Goal: Task Accomplishment & Management: Use online tool/utility

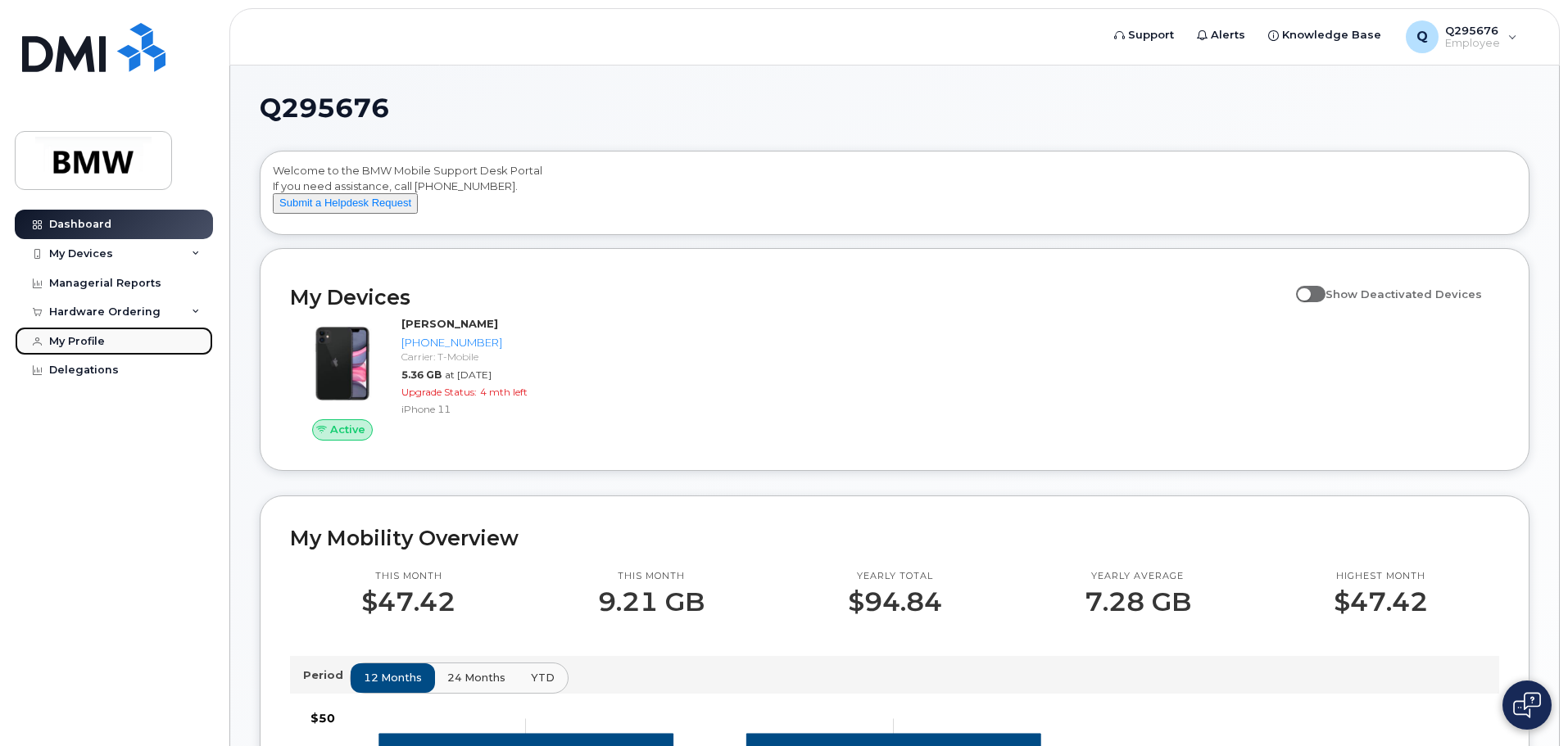
click at [86, 341] on div "My Profile" at bounding box center [77, 341] width 56 height 13
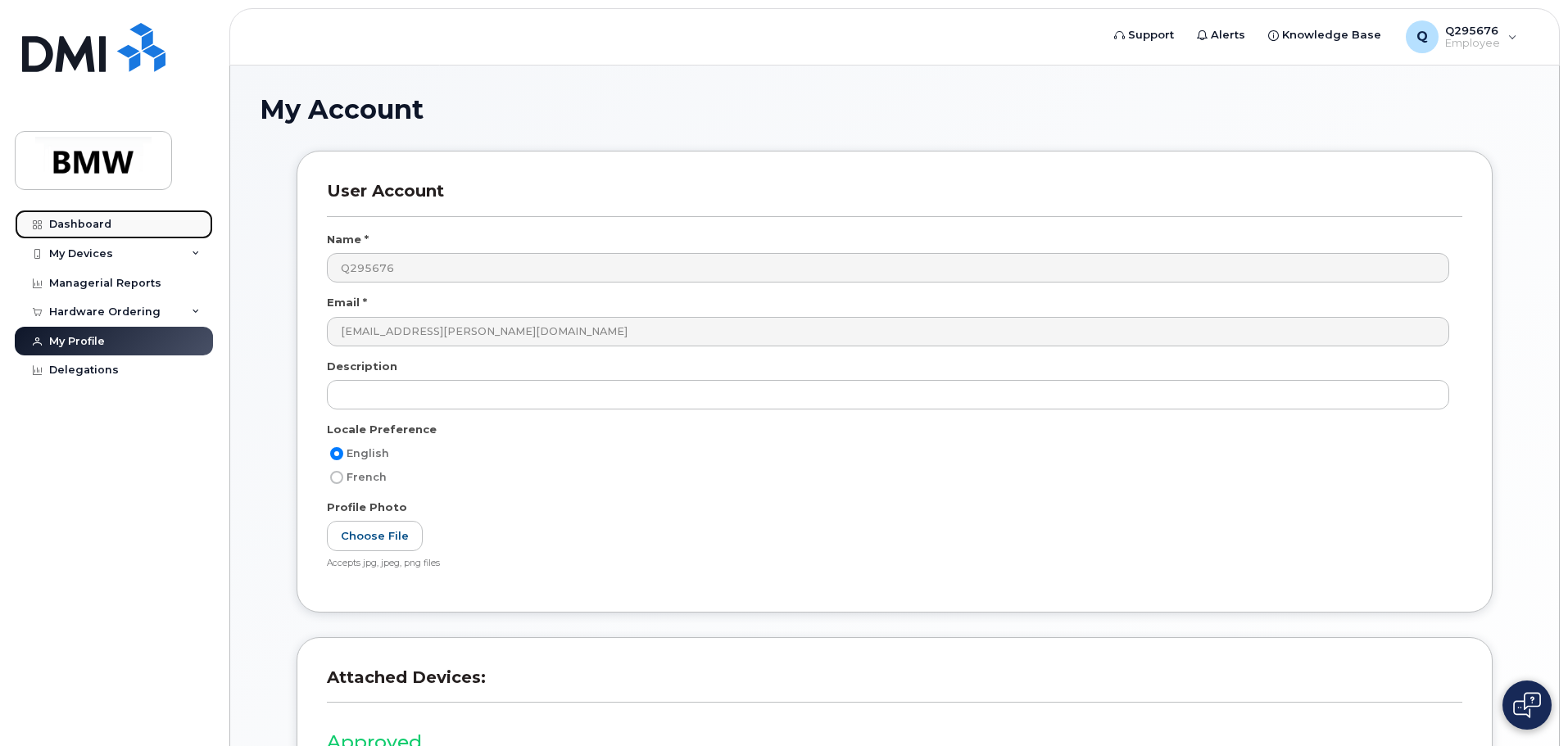
click at [68, 231] on link "Dashboard" at bounding box center [113, 224] width 199 height 29
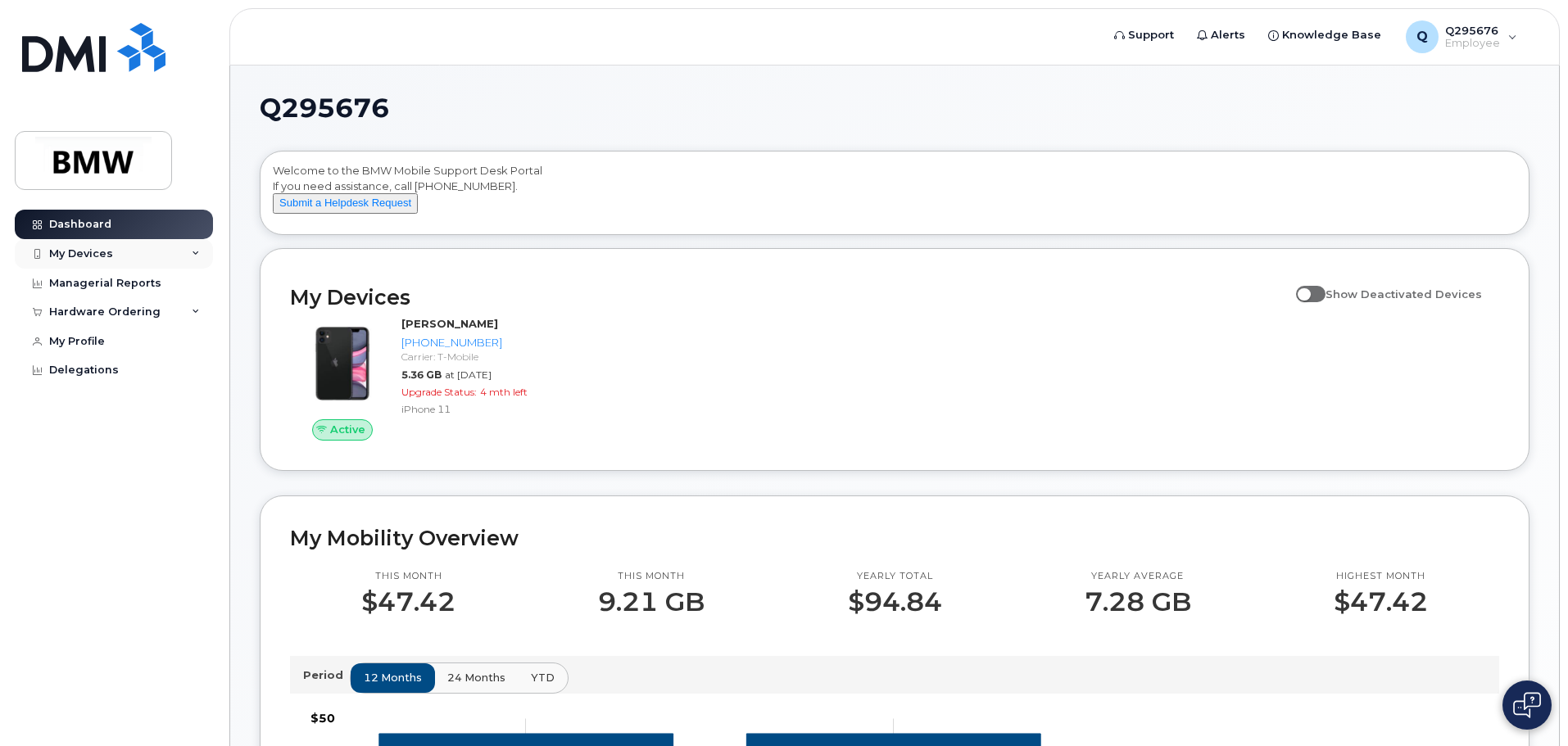
click at [184, 251] on div "My Devices" at bounding box center [113, 254] width 199 height 29
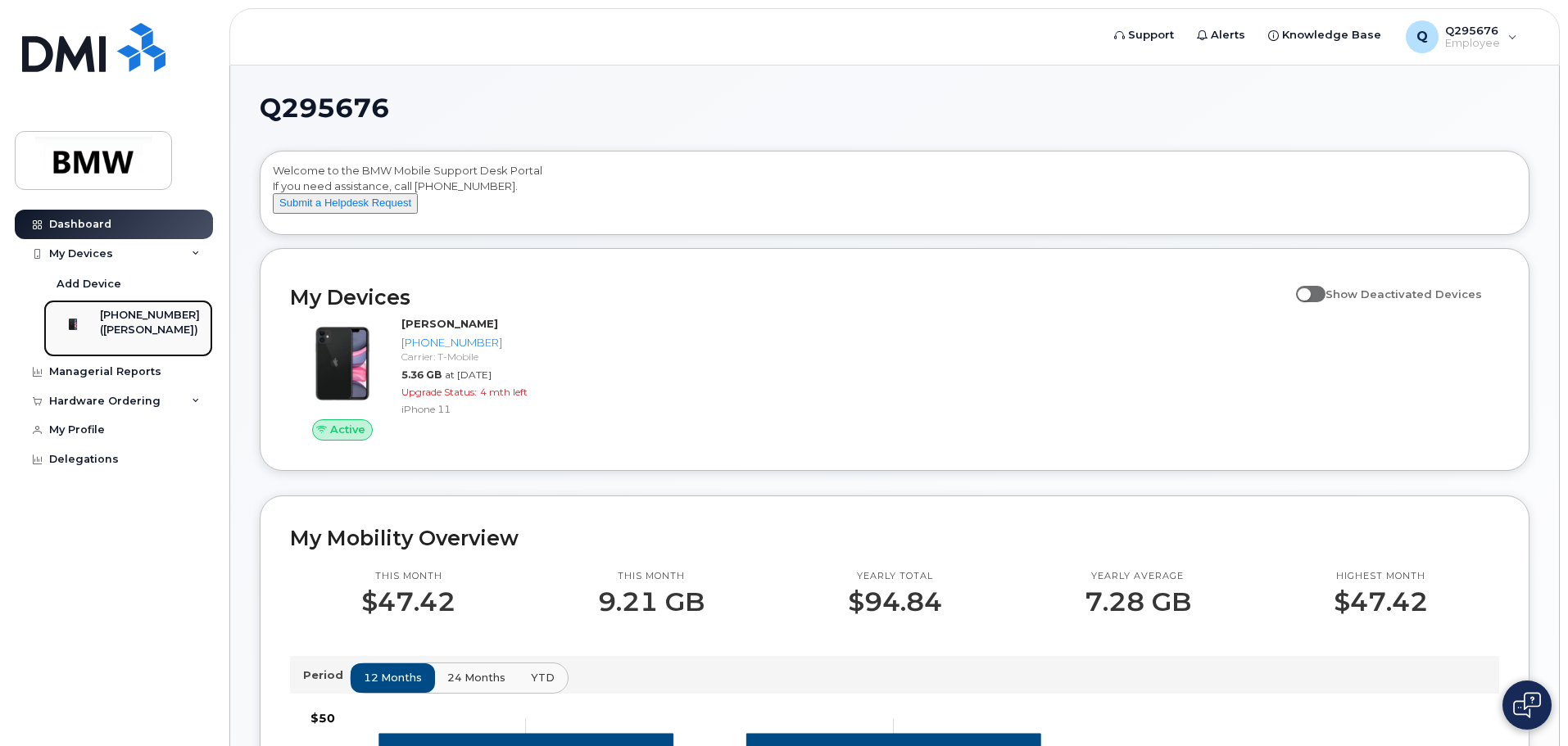
click at [138, 317] on div "[PHONE_NUMBER]" at bounding box center [150, 315] width 100 height 15
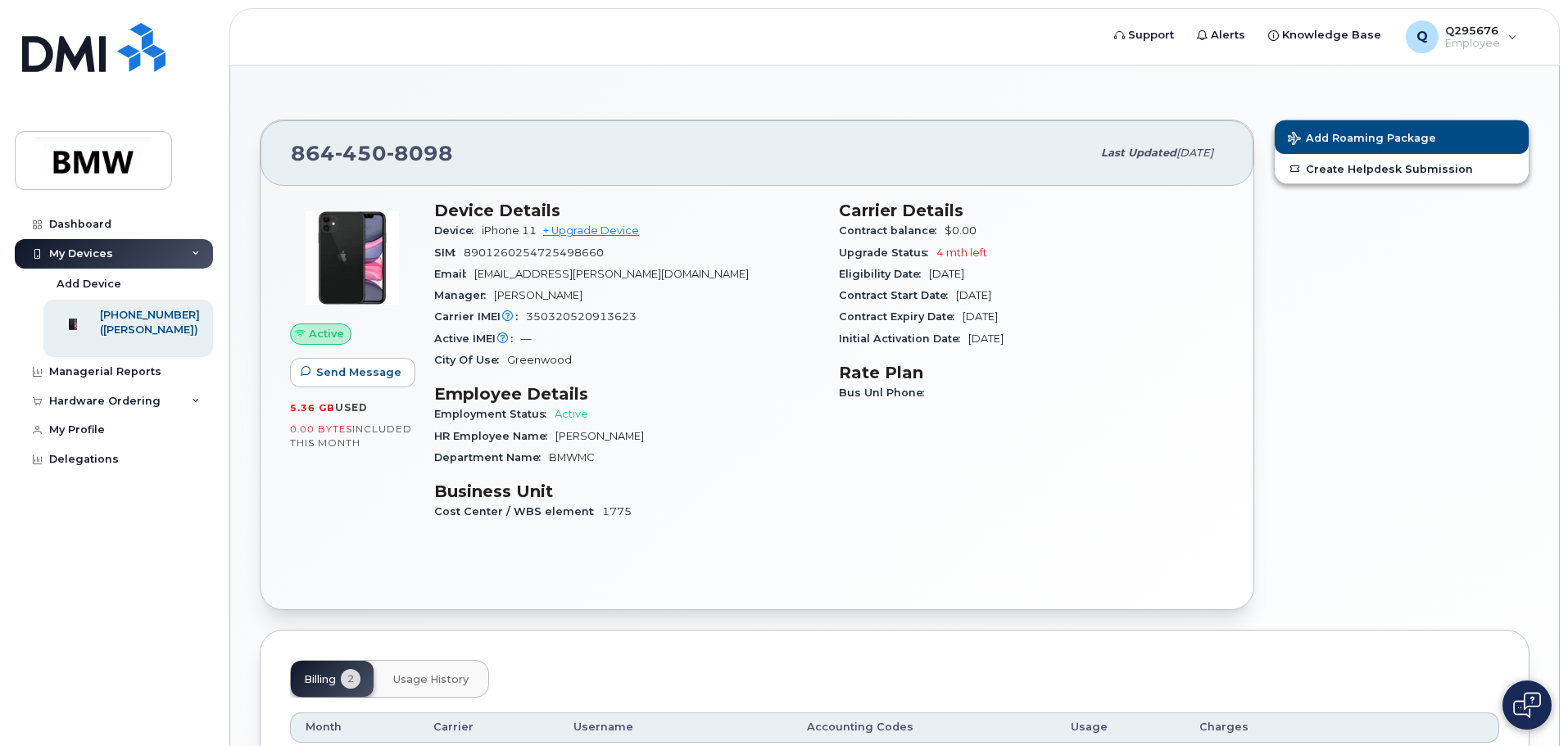
drag, startPoint x: 167, startPoint y: 335, endPoint x: 968, endPoint y: 493, distance: 816.4
click at [974, 499] on div "Carrier Details Contract balance $0.00 Upgrade Status 4 mth left Eligibility Da…" at bounding box center [1032, 368] width 405 height 355
click at [512, 211] on h3 "Device Details" at bounding box center [627, 211] width 385 height 20
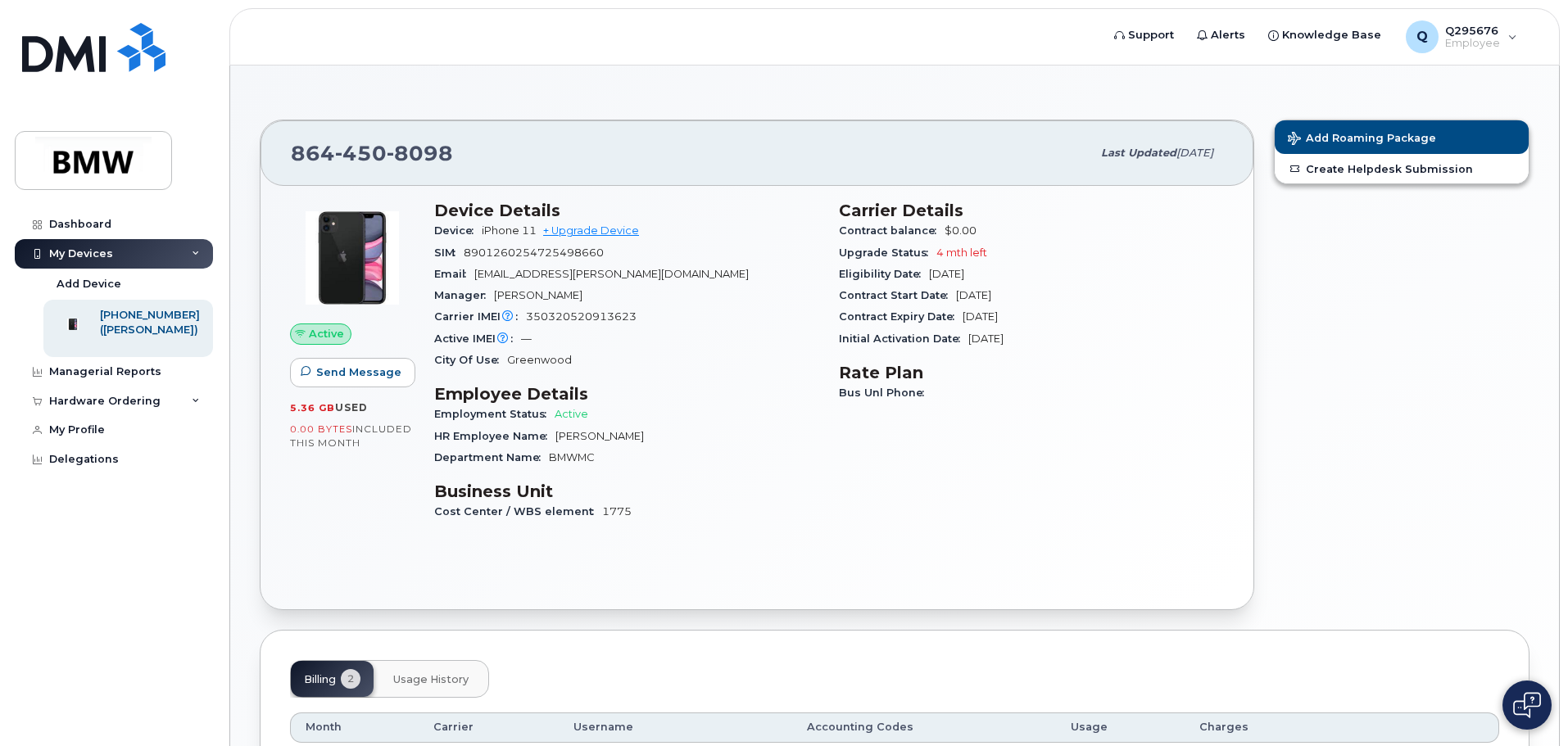
click at [509, 235] on span "iPhone 11" at bounding box center [509, 230] width 55 height 12
drag, startPoint x: 1331, startPoint y: 265, endPoint x: 1340, endPoint y: 251, distance: 16.6
click at [1332, 265] on div "Add Roaming Package Create Helpdesk Submission" at bounding box center [1402, 365] width 275 height 511
click at [175, 416] on div "Hardware Ordering" at bounding box center [113, 401] width 199 height 29
click at [89, 470] on div "New Order" at bounding box center [88, 462] width 62 height 15
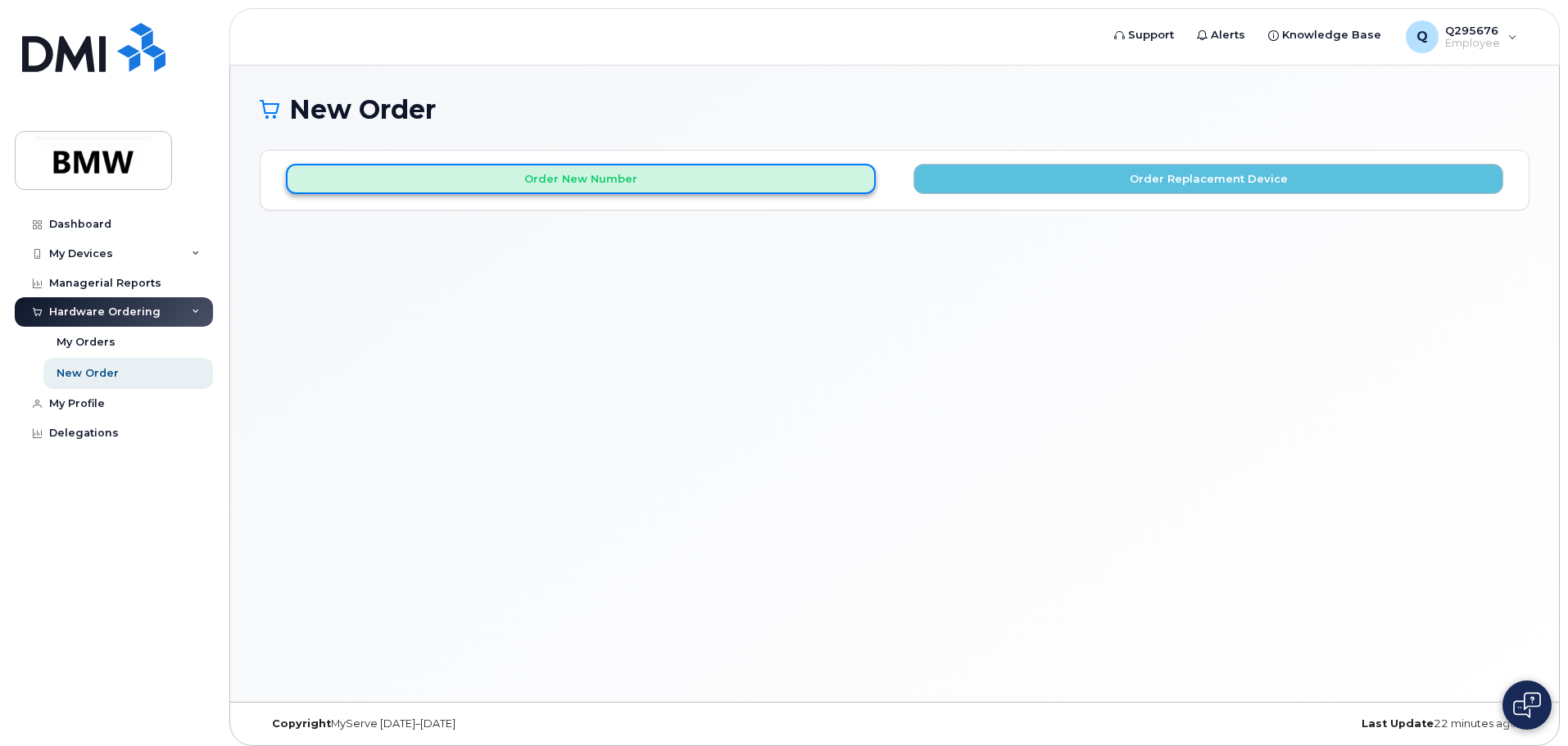
click at [567, 177] on button "Order New Number" at bounding box center [581, 179] width 590 height 30
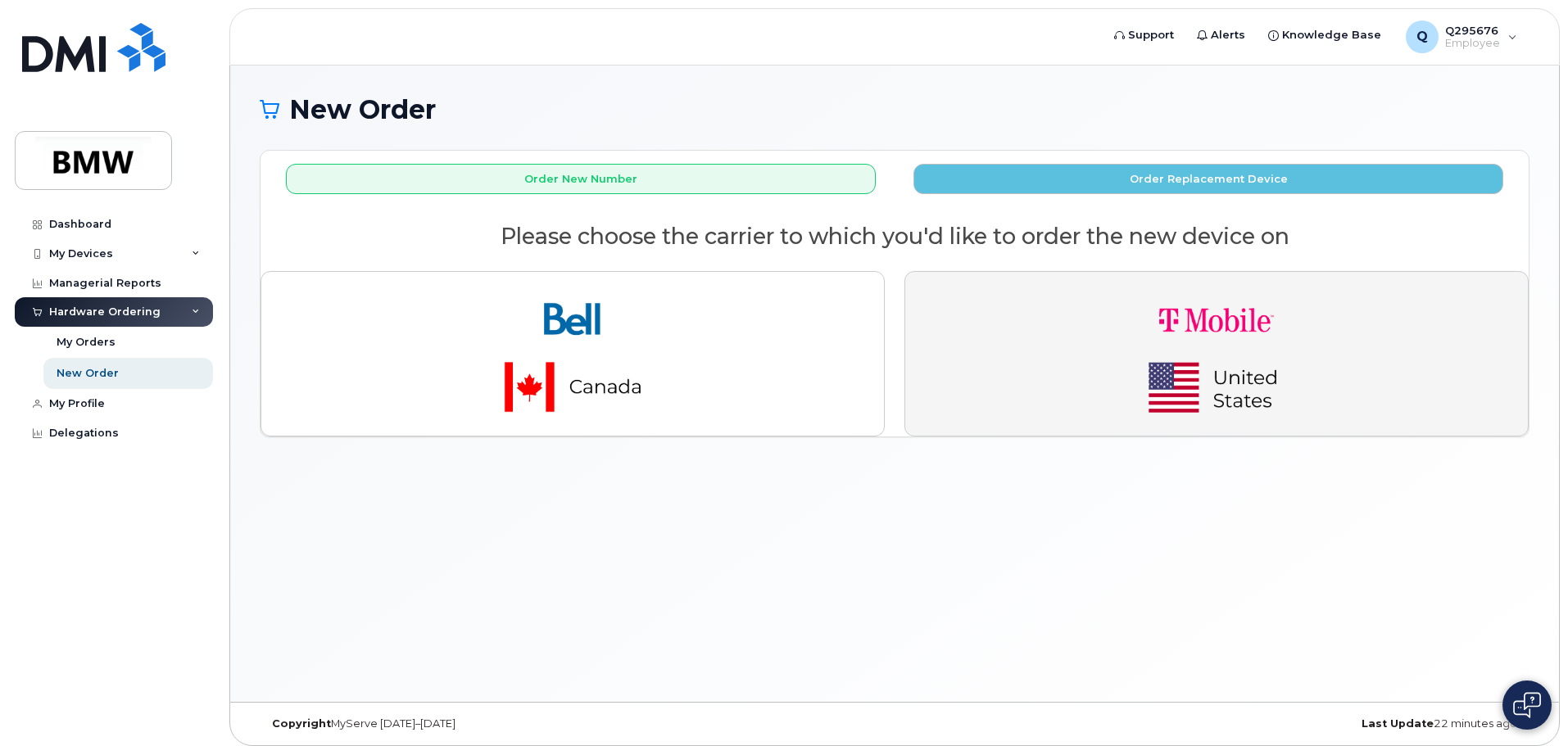
click at [1155, 349] on img "button" at bounding box center [1216, 354] width 230 height 138
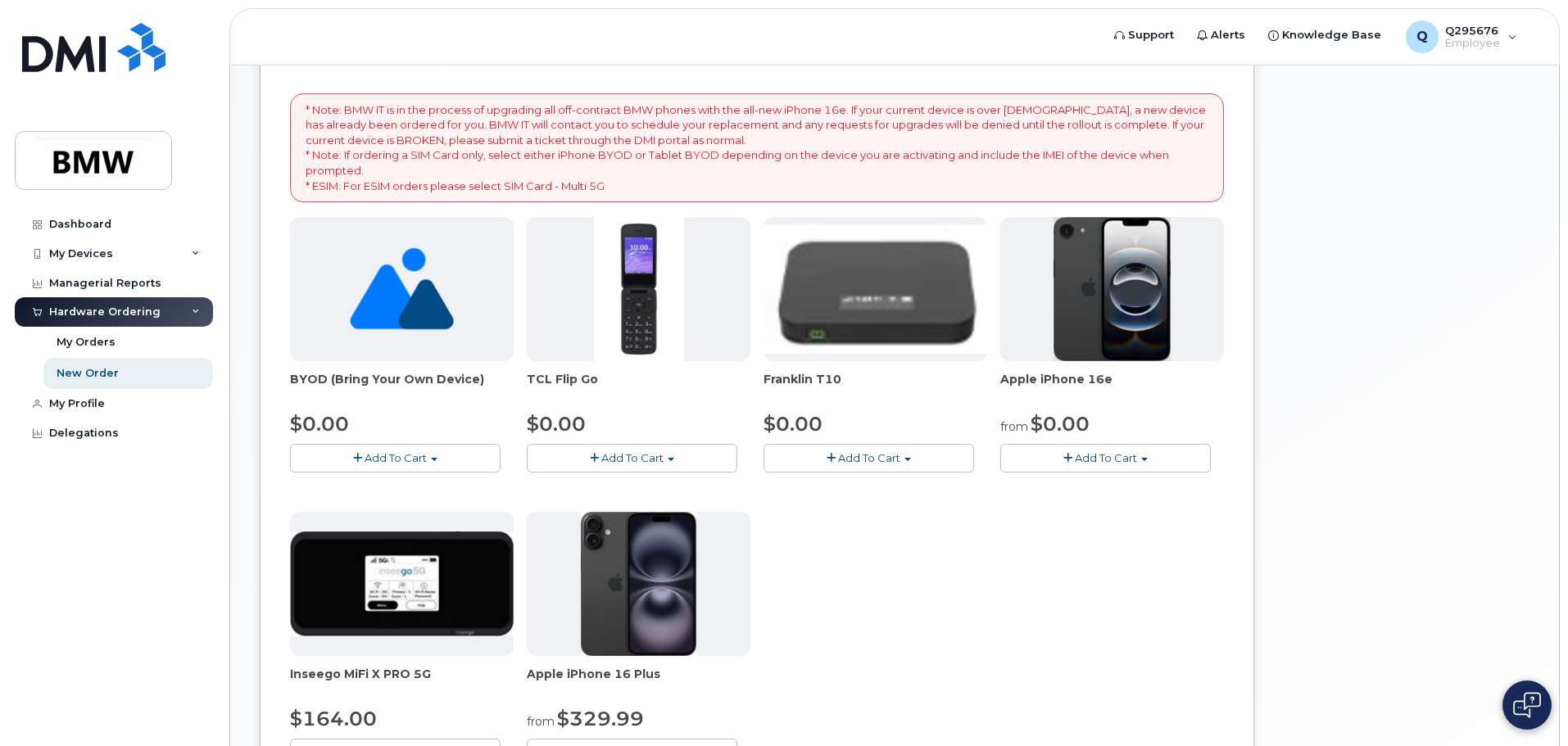
scroll to position [219, 0]
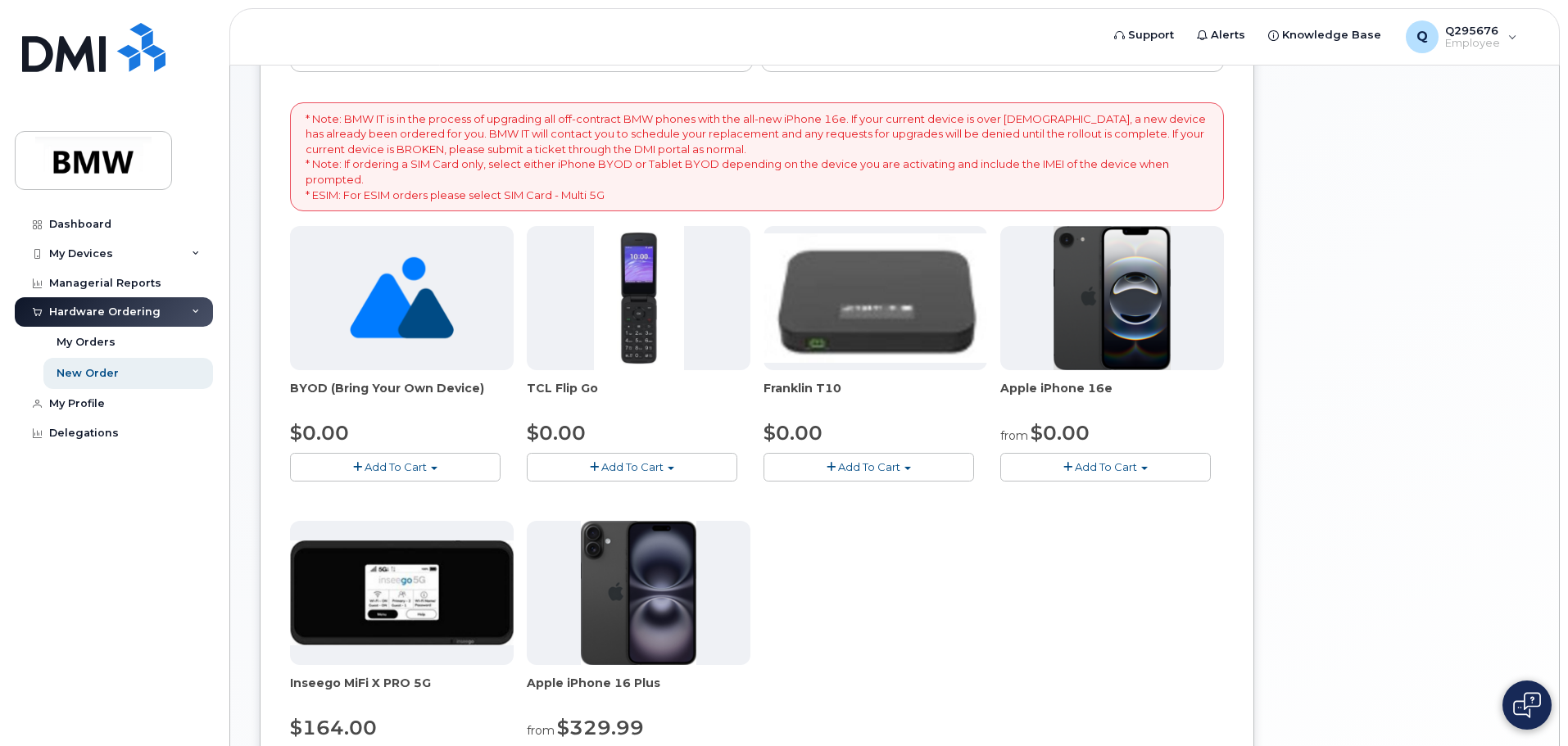
click at [657, 610] on img at bounding box center [639, 593] width 115 height 144
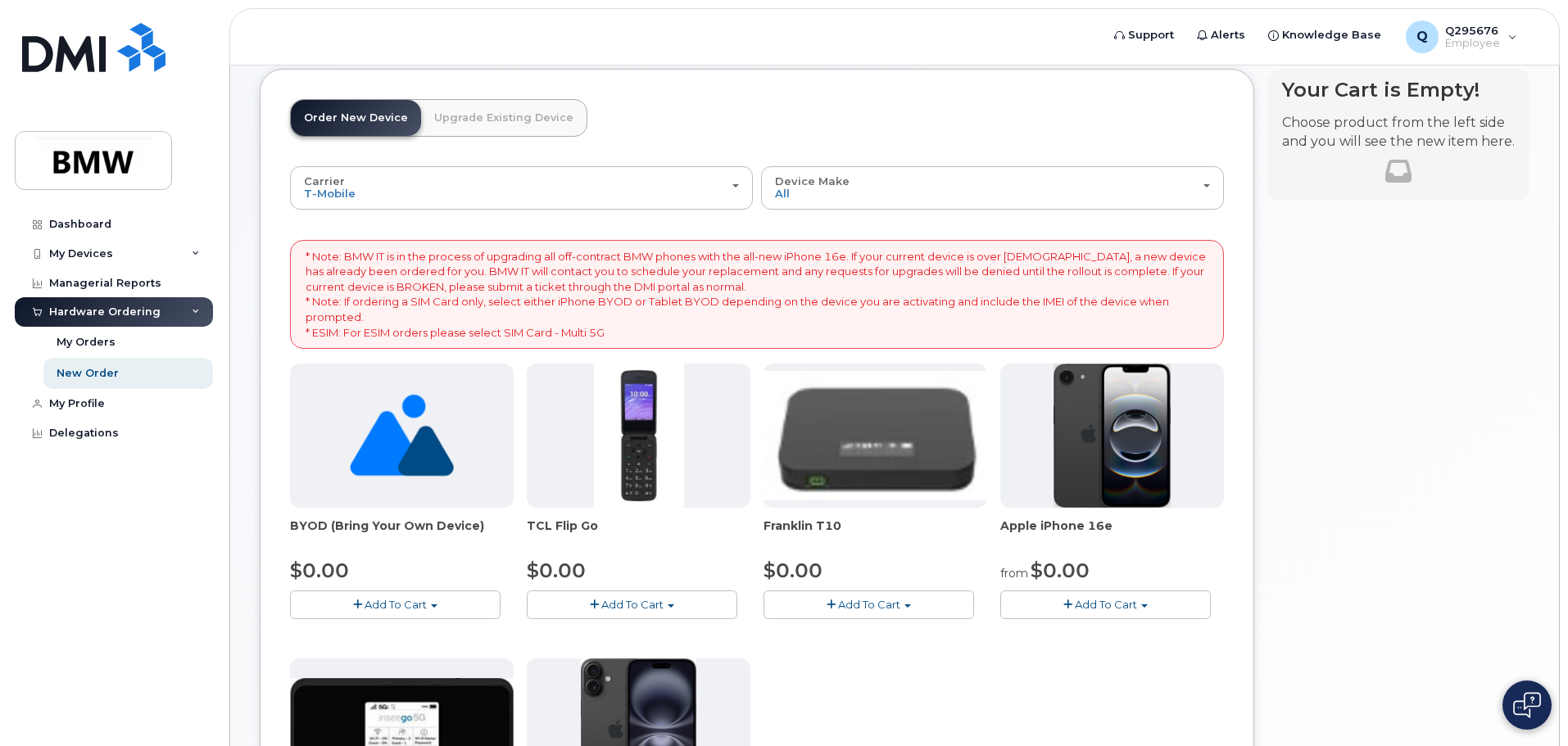
scroll to position [0, 0]
